Goal: Task Accomplishment & Management: Complete application form

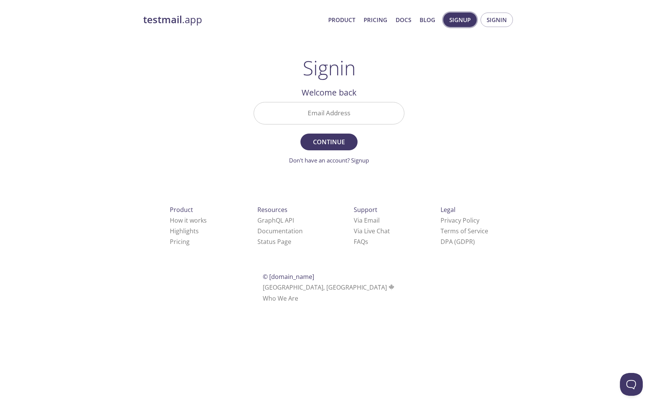
click at [457, 21] on span "Signup" at bounding box center [459, 20] width 21 height 10
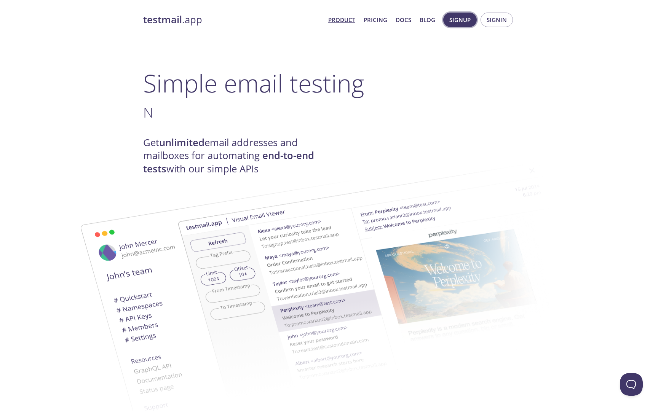
click at [460, 21] on span "Signup" at bounding box center [459, 20] width 21 height 10
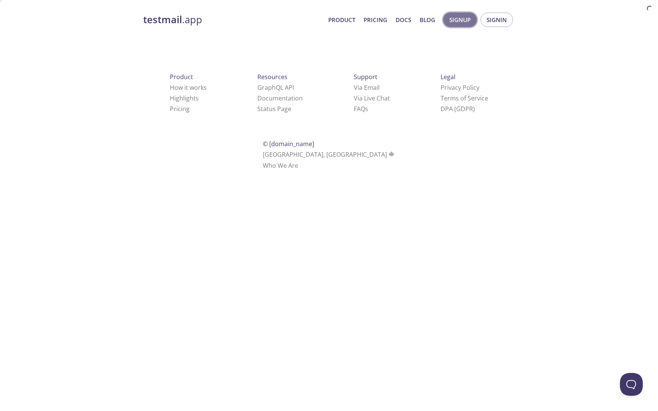
click at [460, 21] on span "Signup" at bounding box center [459, 20] width 21 height 10
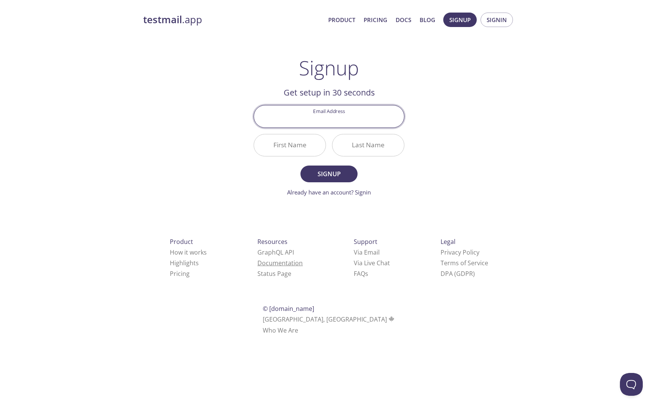
click at [257, 262] on link "Documentation" at bounding box center [279, 263] width 45 height 8
click at [323, 123] on input "Email Address" at bounding box center [329, 116] width 150 height 22
type input "[EMAIL_ADDRESS][DOMAIN_NAME]"
click at [287, 154] on input "First Name" at bounding box center [290, 145] width 72 height 22
type input "J"
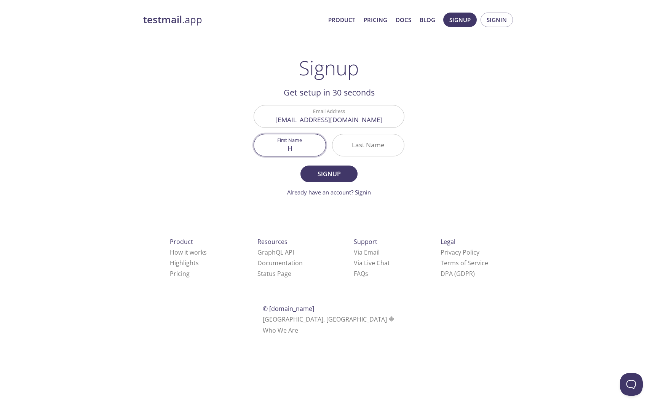
type input "H"
click at [360, 143] on input "Last Name" at bounding box center [368, 145] width 72 height 22
type input "S"
click at [337, 172] on span "Signup" at bounding box center [329, 174] width 40 height 11
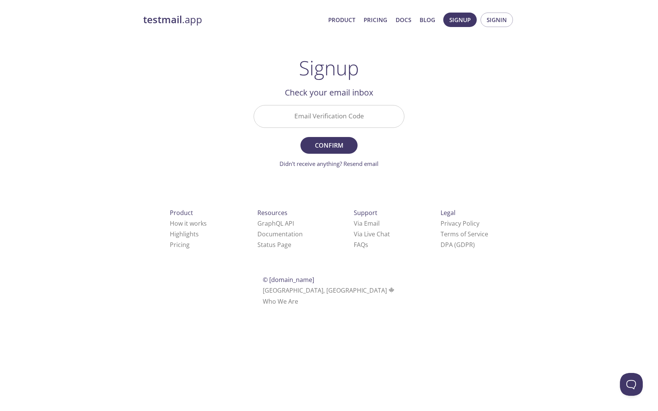
click at [322, 117] on input "Email Verification Code" at bounding box center [329, 116] width 150 height 22
paste input "43EXPE1"
type input "43EXPE1"
click at [326, 151] on button "Confirm" at bounding box center [328, 145] width 57 height 17
click at [326, 151] on form "Email Verification Code 43EXPE1 Confirm Didn't receive anything? Resend email" at bounding box center [329, 136] width 151 height 63
